Goal: Transaction & Acquisition: Purchase product/service

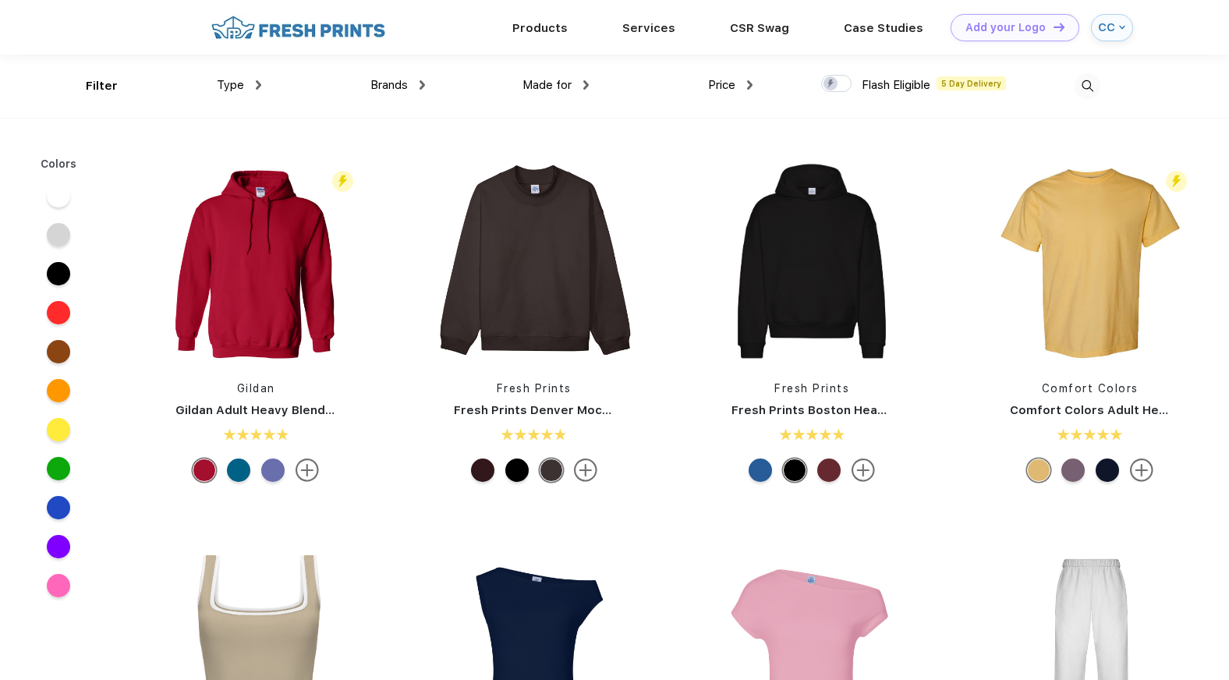
scroll to position [1, 0]
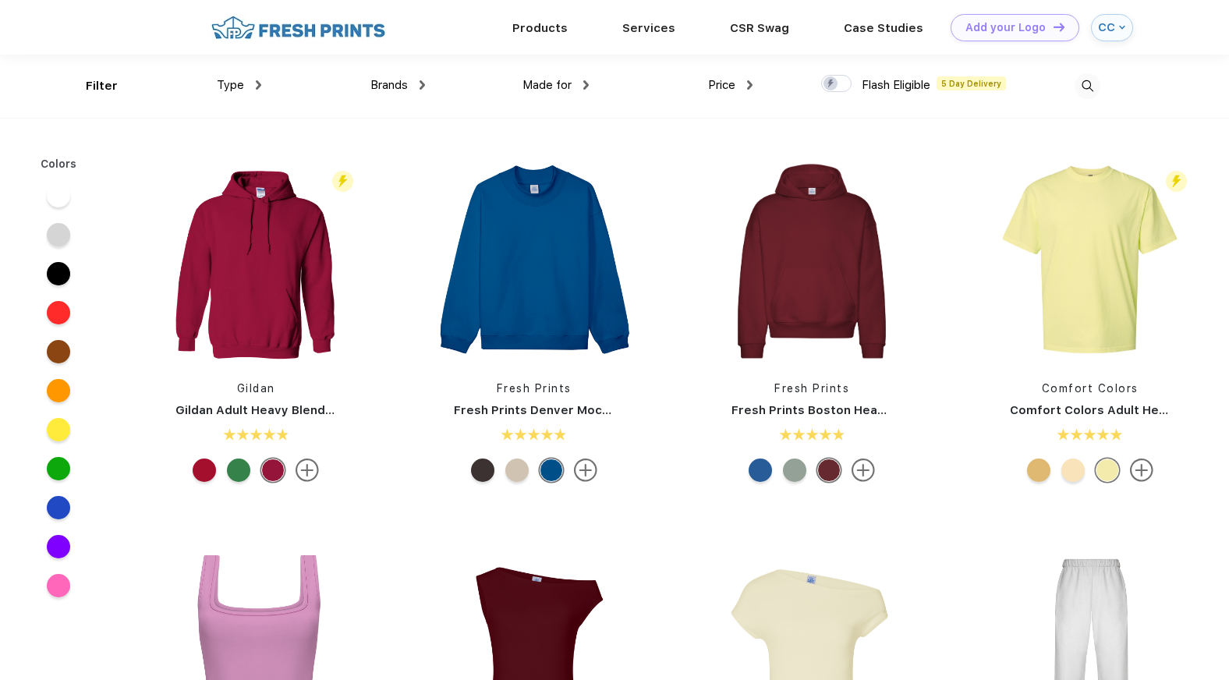
scroll to position [1, 0]
click at [1095, 29] on div "CC" at bounding box center [1112, 26] width 42 height 27
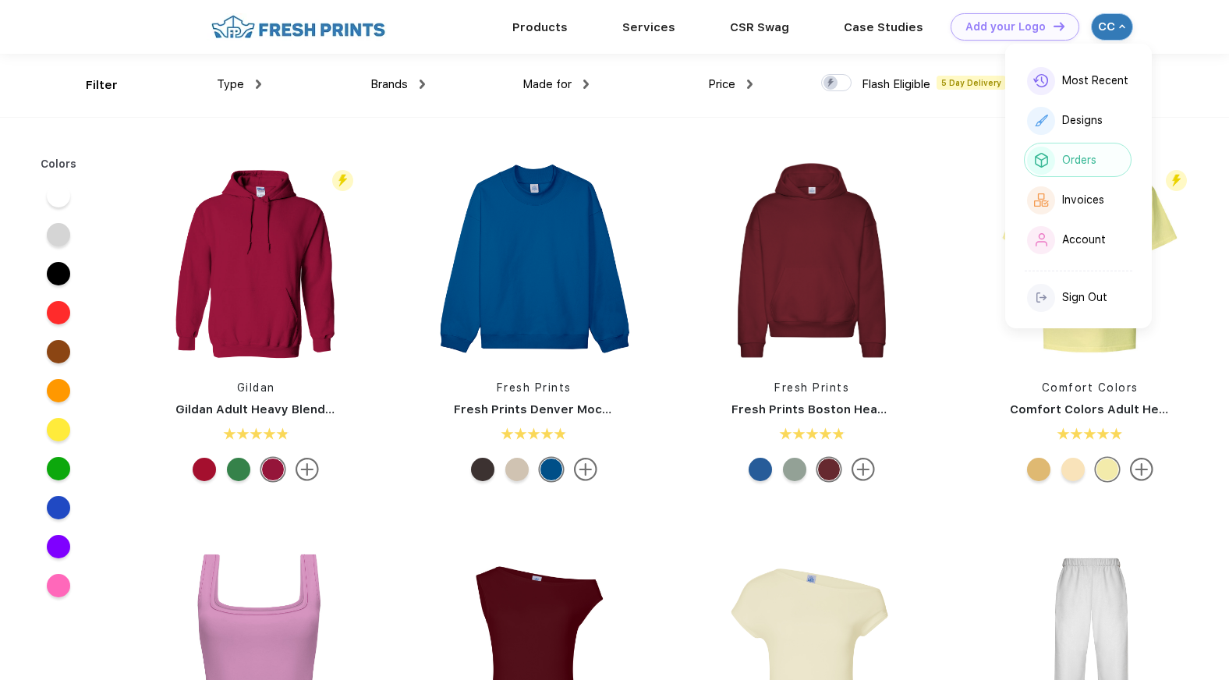
click at [1061, 152] on div "Orders" at bounding box center [1078, 160] width 108 height 34
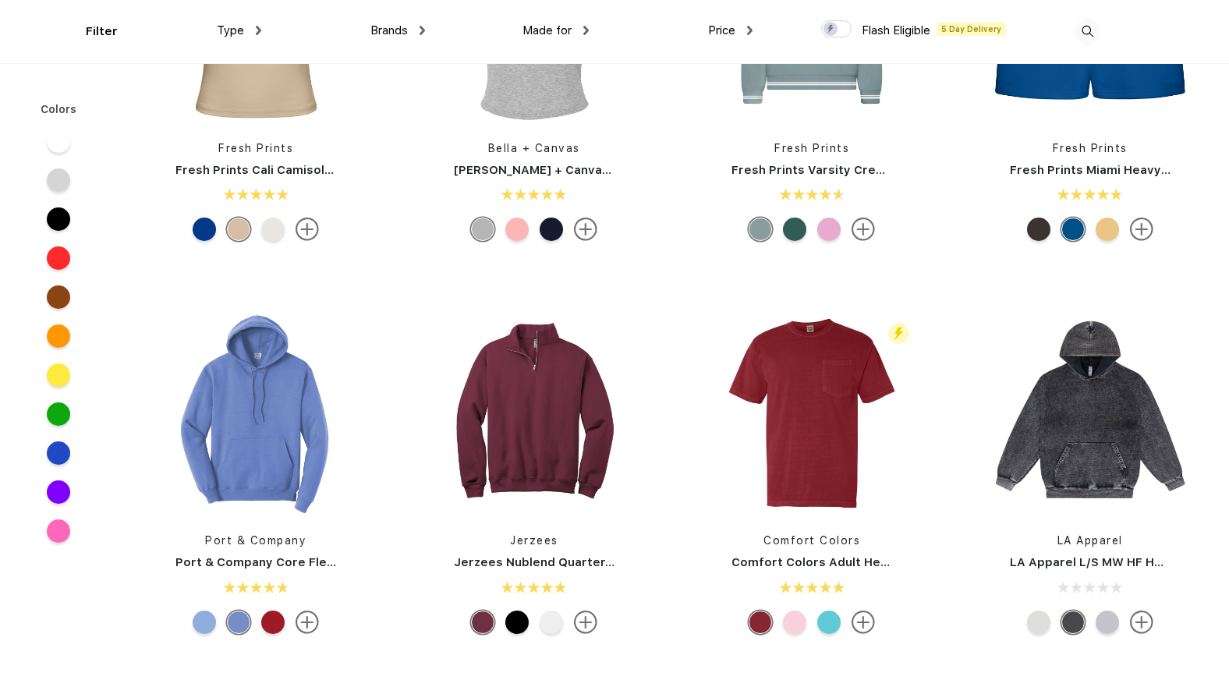
scroll to position [1585, 0]
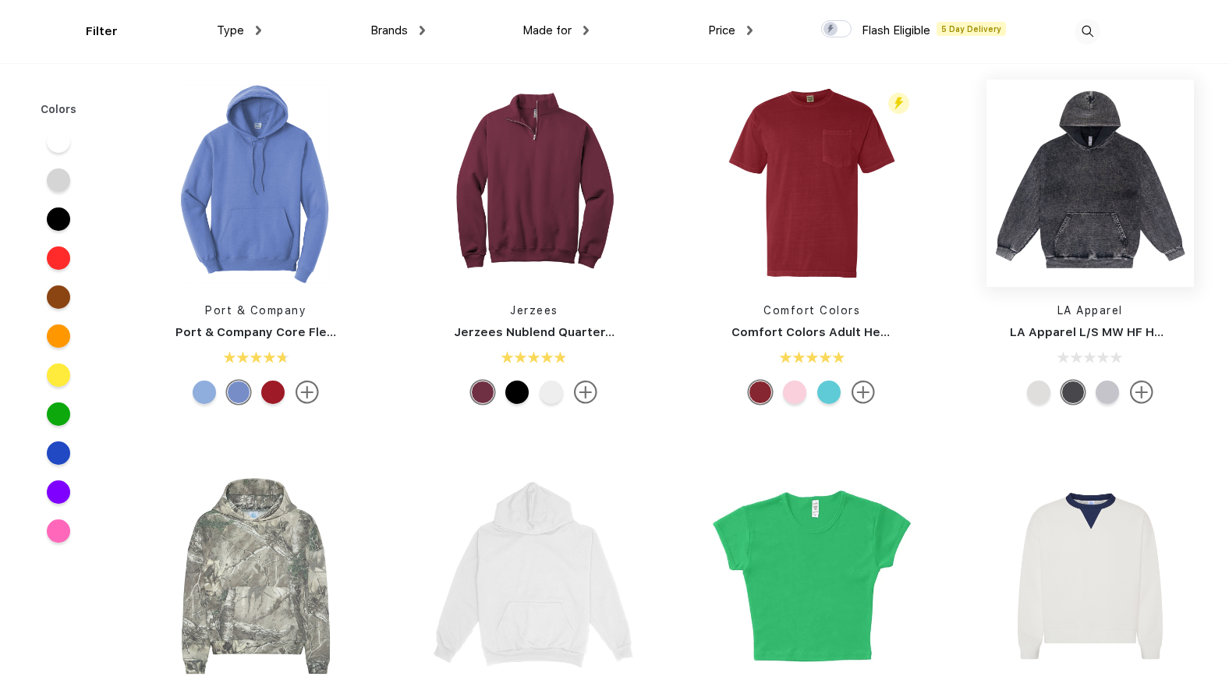
click at [1087, 198] on img at bounding box center [1089, 183] width 207 height 207
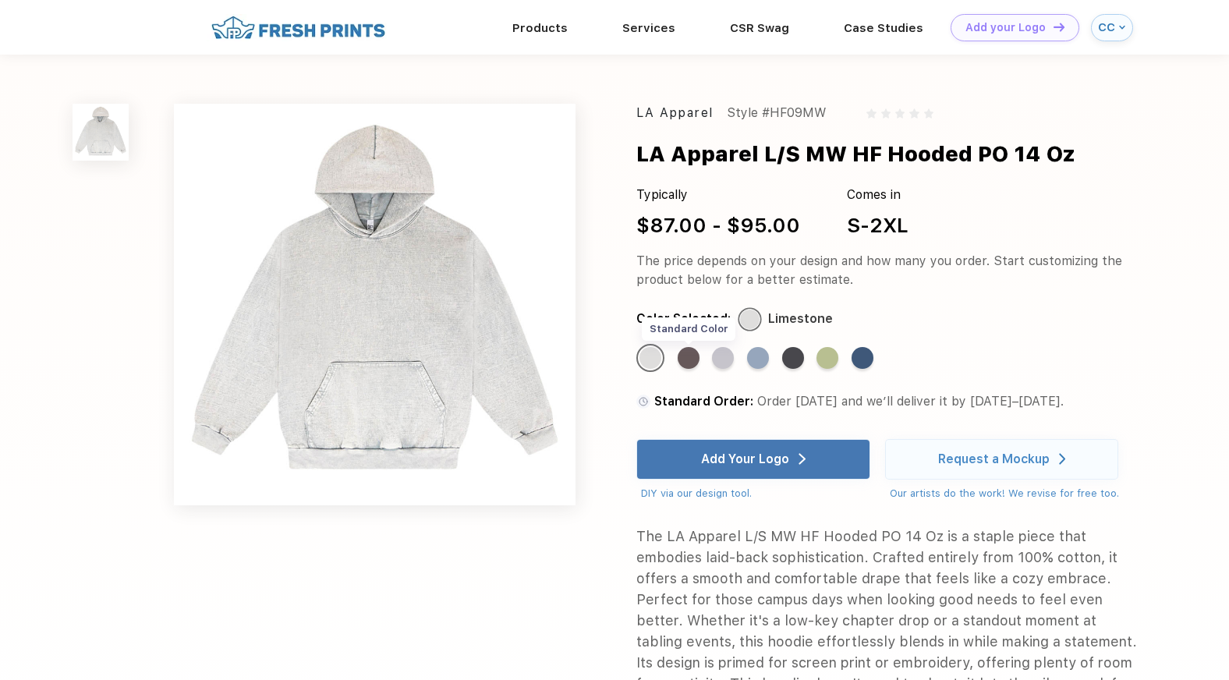
click at [692, 363] on div "Standard Color" at bounding box center [689, 358] width 22 height 22
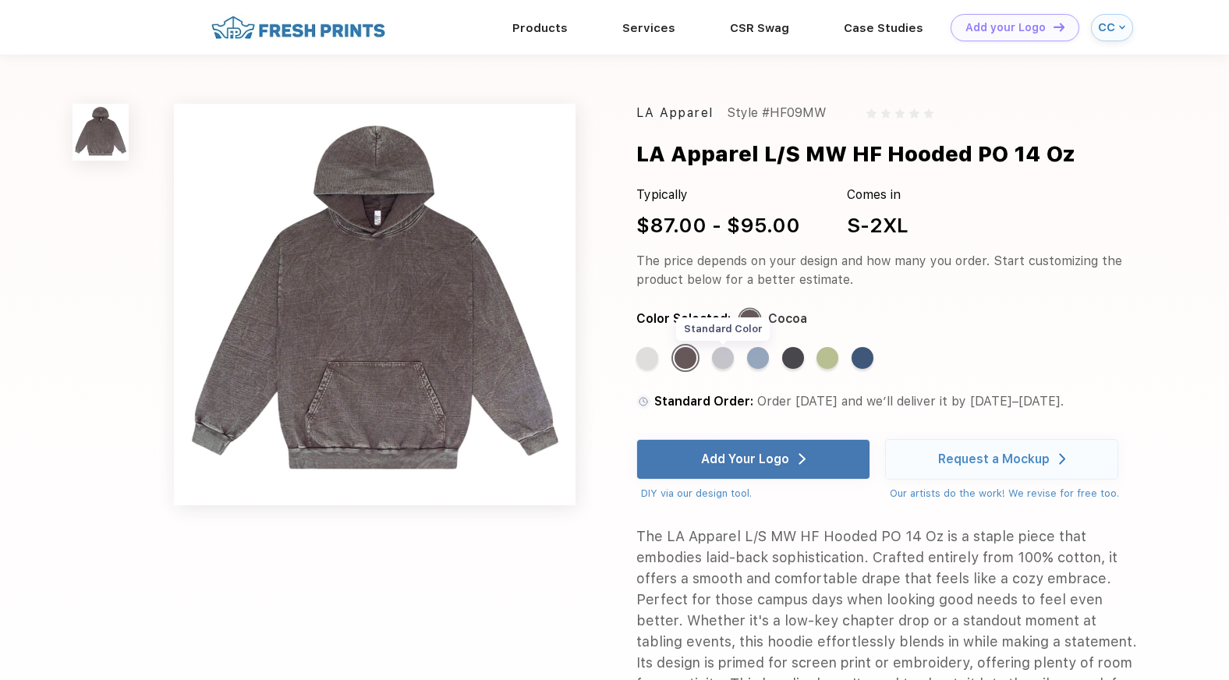
click at [725, 358] on div "Standard Color" at bounding box center [723, 358] width 22 height 22
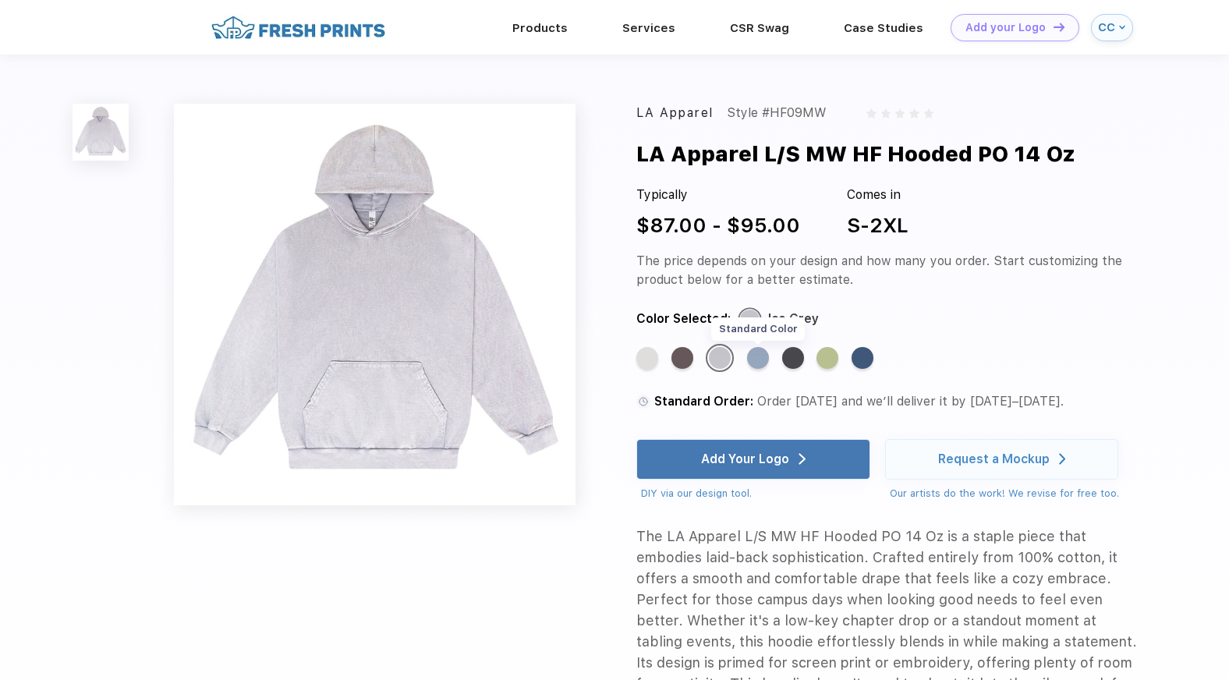
click at [759, 357] on div "Standard Color" at bounding box center [758, 358] width 22 height 22
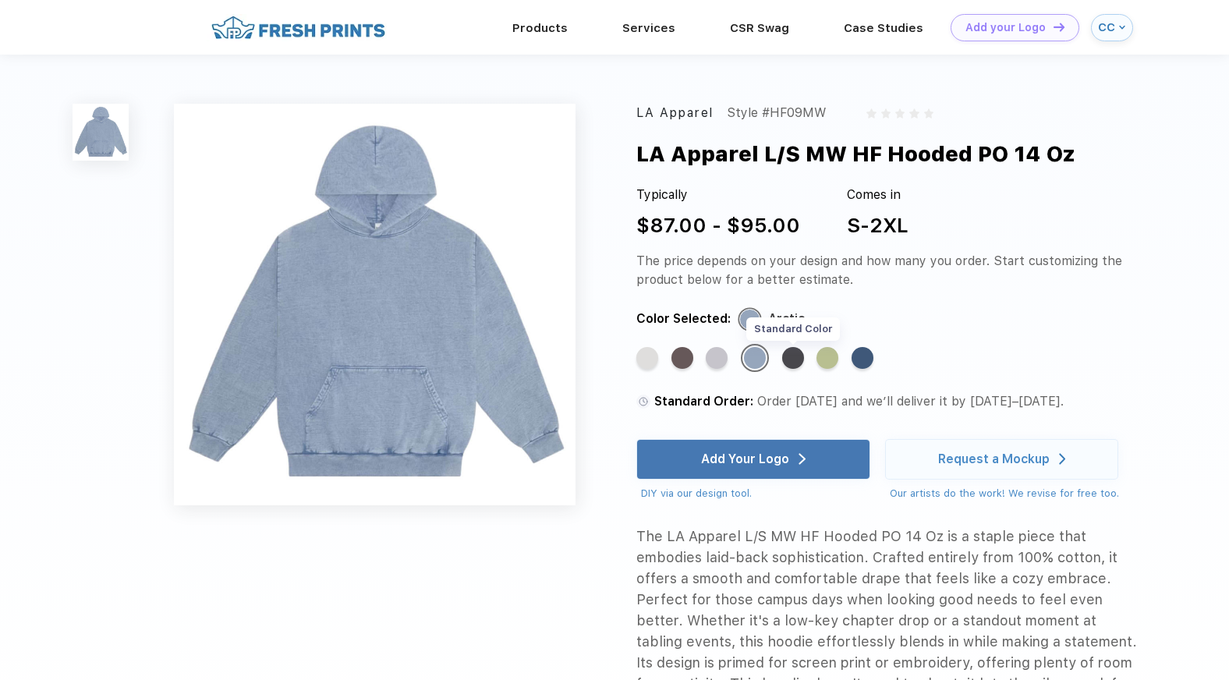
click at [798, 363] on div "Standard Color" at bounding box center [793, 358] width 22 height 22
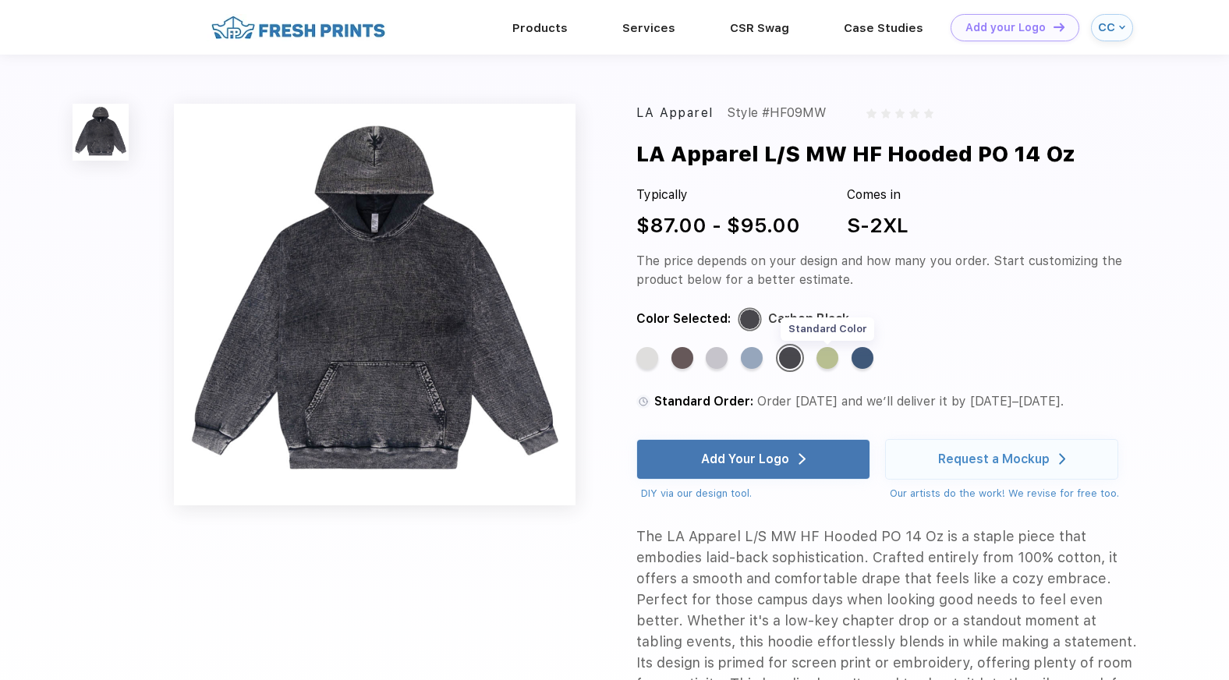
click at [831, 363] on div "Standard Color" at bounding box center [827, 358] width 22 height 22
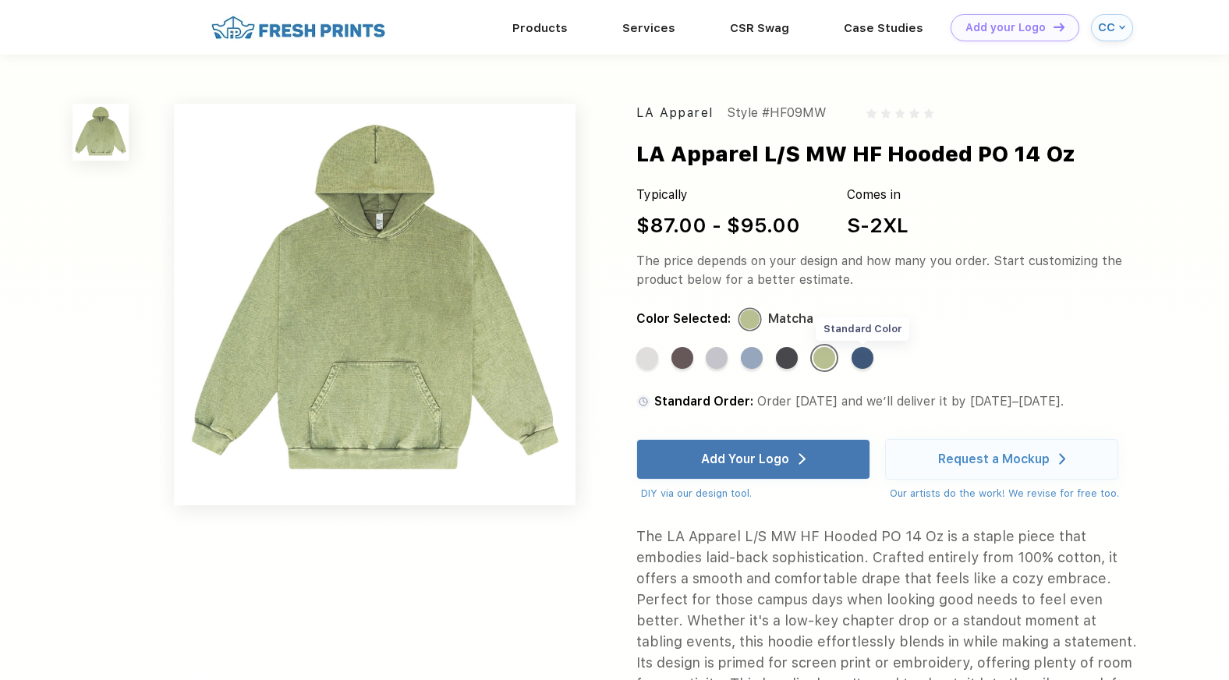
click at [865, 363] on div "Standard Color" at bounding box center [863, 358] width 22 height 22
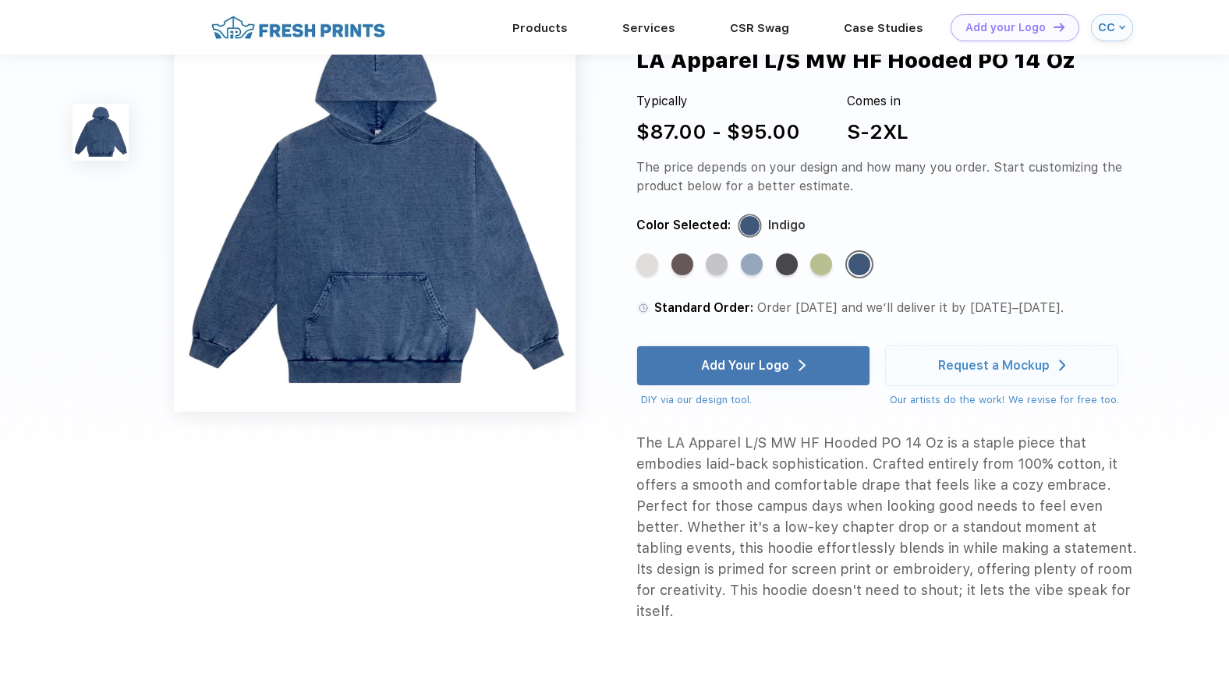
scroll to position [23, 0]
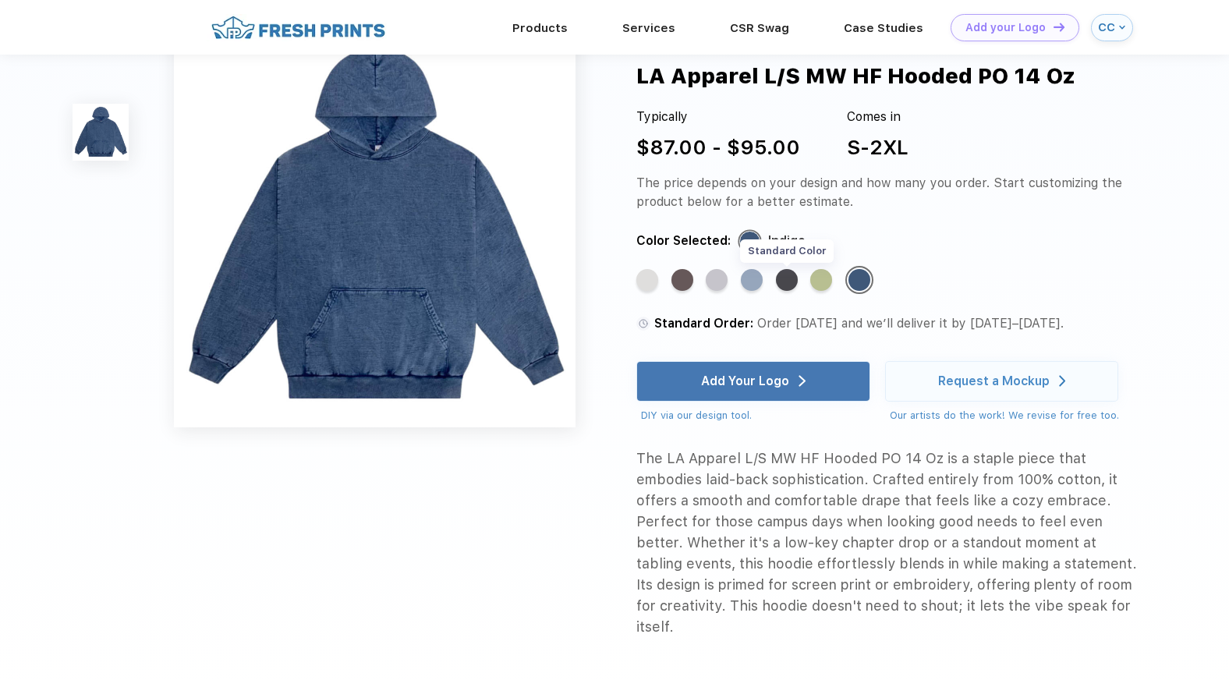
click at [787, 285] on div "Standard Color" at bounding box center [787, 280] width 22 height 22
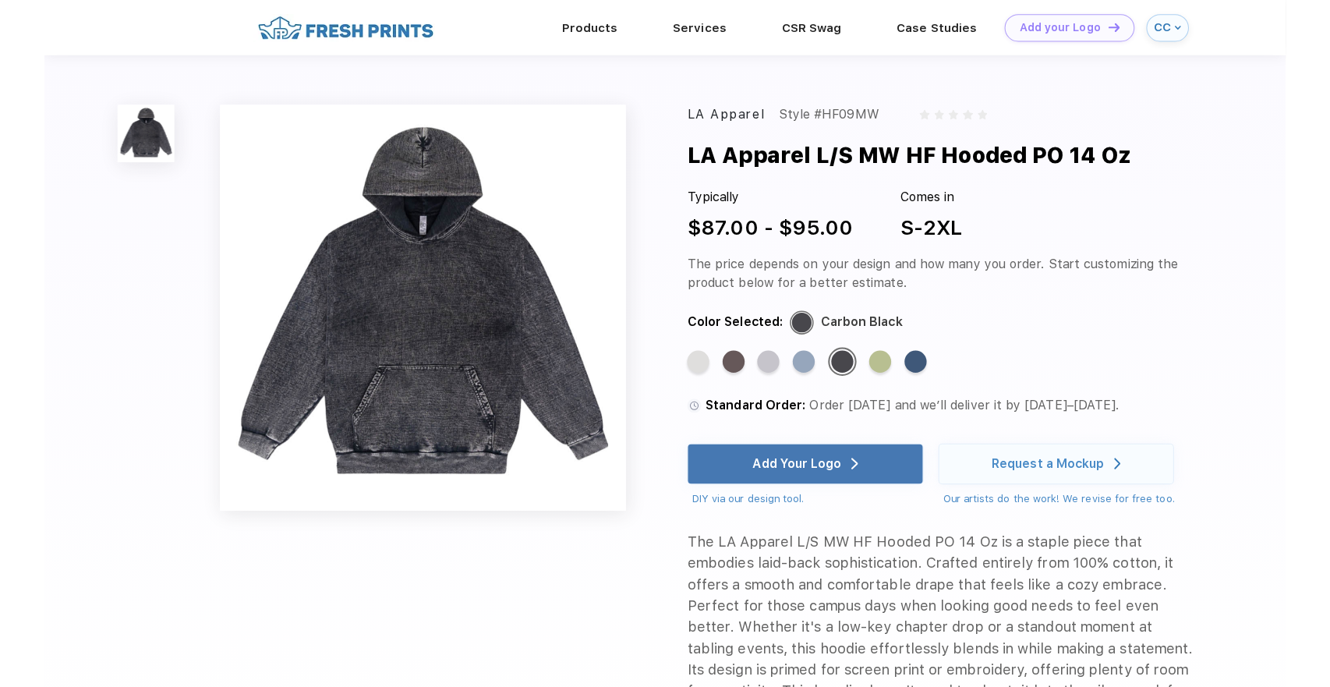
scroll to position [0, 0]
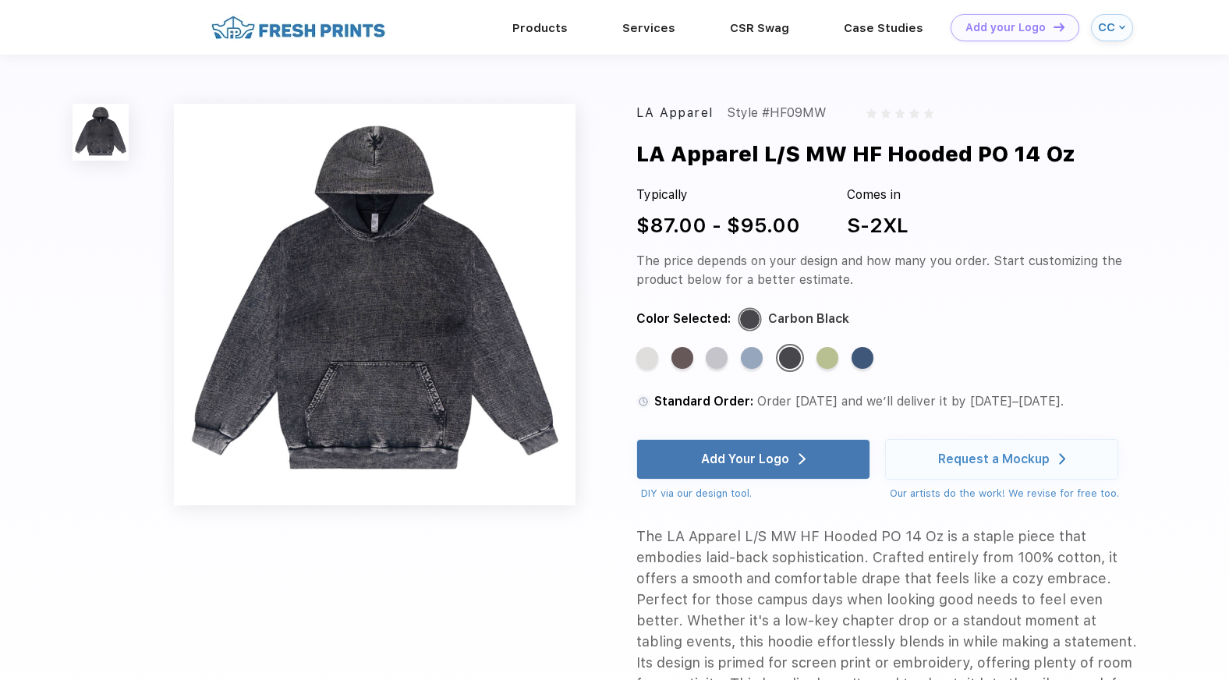
click at [1112, 25] on div "CC" at bounding box center [1106, 27] width 17 height 13
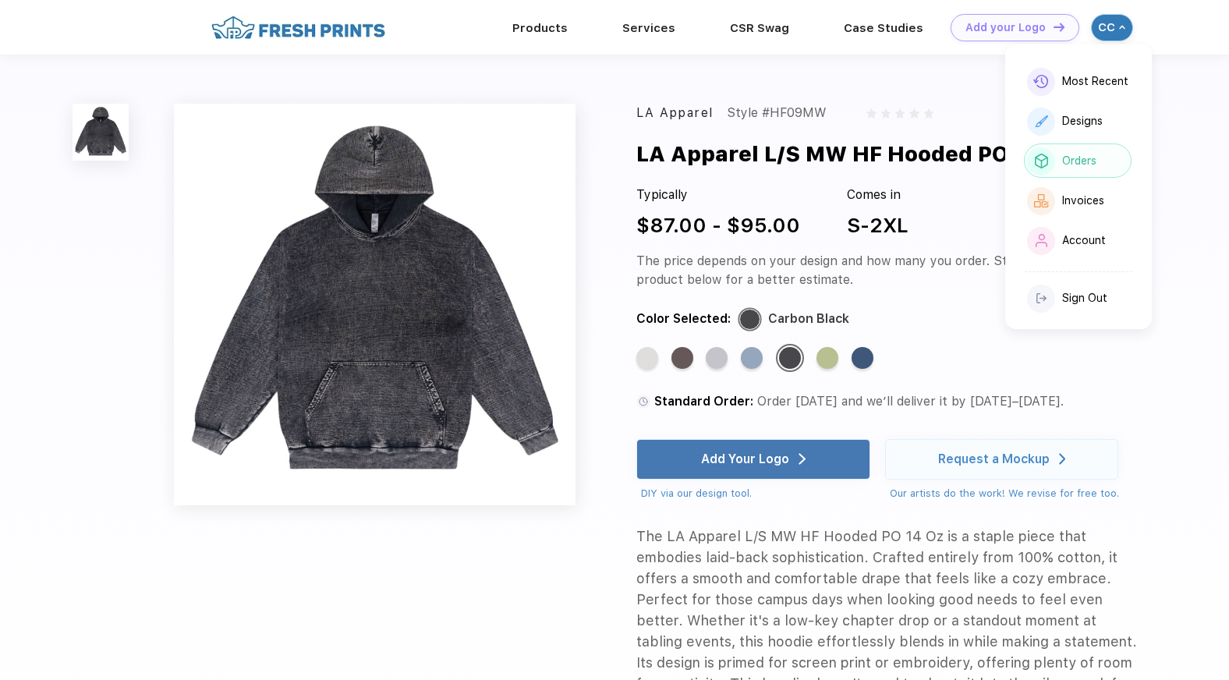
click at [1074, 153] on div "Orders" at bounding box center [1078, 160] width 108 height 34
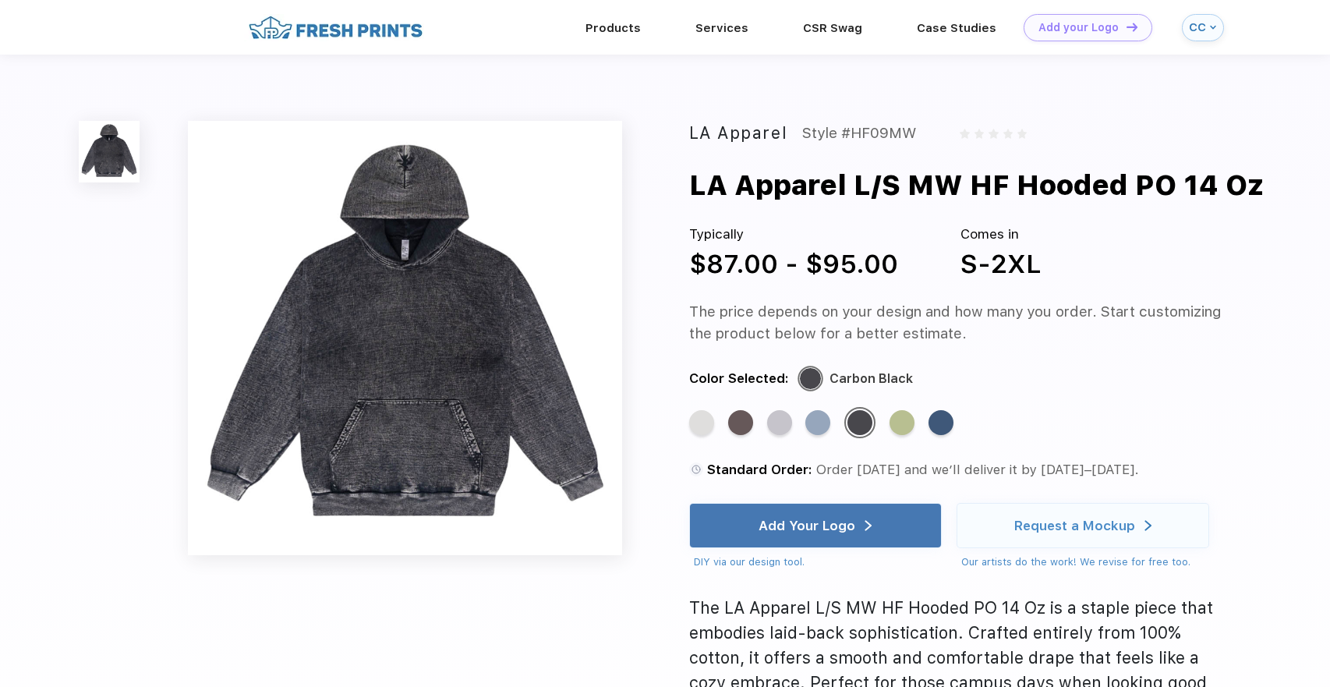
click at [1201, 34] on div "CC" at bounding box center [1197, 27] width 17 height 13
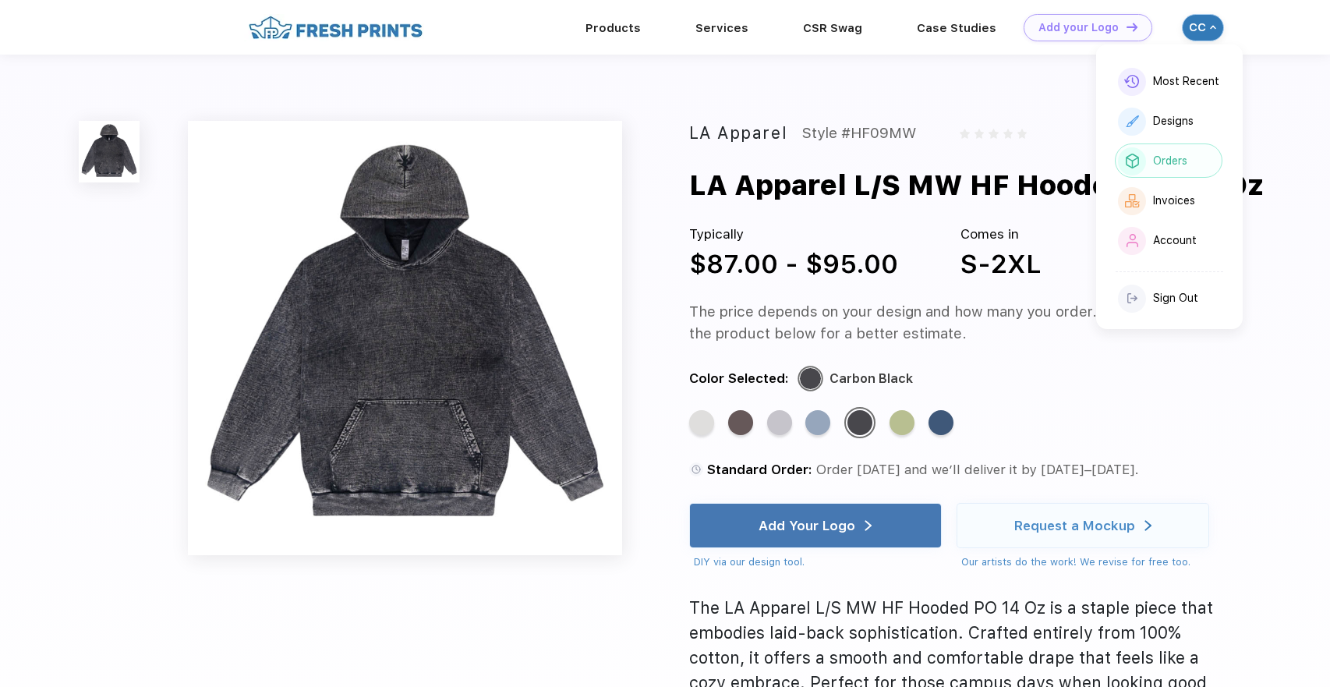
click at [1167, 173] on div "Orders" at bounding box center [1169, 160] width 108 height 34
